Goal: Transaction & Acquisition: Purchase product/service

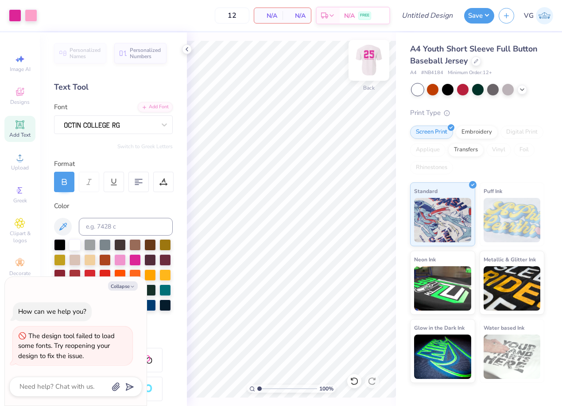
click at [376, 61] on img at bounding box center [369, 60] width 35 height 35
type textarea "x"
